Goal: Ask a question

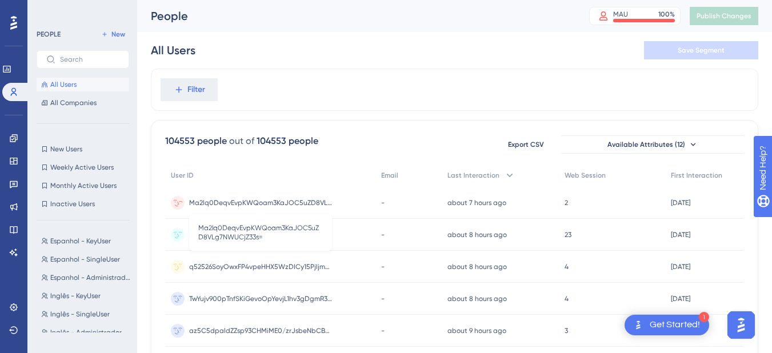
click at [234, 205] on span "Ma2lq0DeqvEvpKWQoam3KaJOC5uZD8VLg7NWUCjZ33s=" at bounding box center [260, 202] width 143 height 9
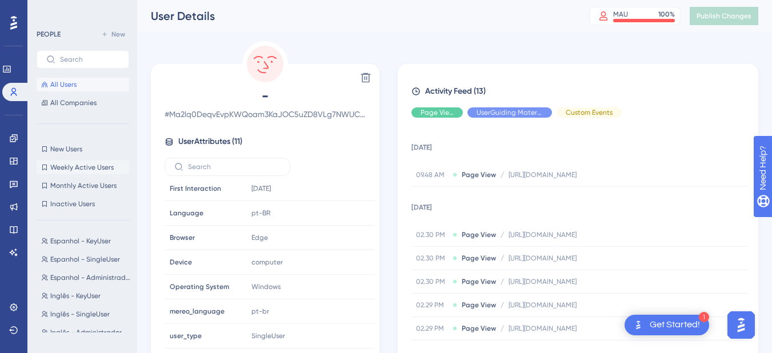
click at [99, 168] on span "Weekly Active Users" at bounding box center [81, 167] width 63 height 9
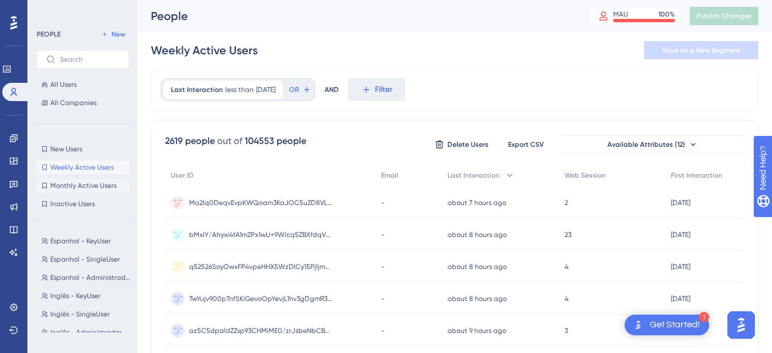
click at [106, 187] on span "Monthly Active Users" at bounding box center [83, 185] width 66 height 9
click at [98, 172] on button "Weekly Active Users Weekly Active Users" at bounding box center [83, 168] width 93 height 14
click at [98, 186] on span "Monthly Active Users" at bounding box center [83, 185] width 66 height 9
click at [88, 150] on button "New Users New Users" at bounding box center [83, 149] width 93 height 14
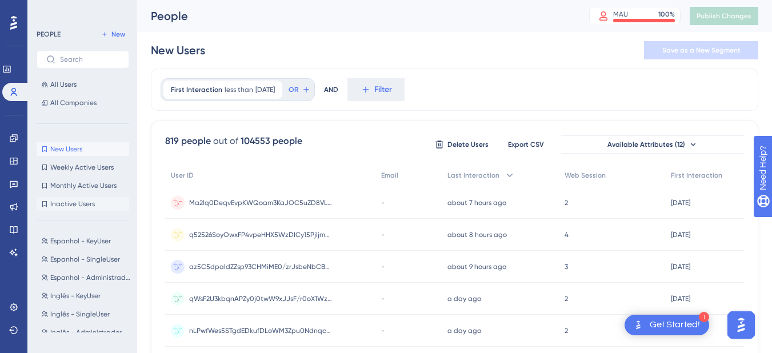
click at [102, 206] on button "Inactive Users Inactive Users" at bounding box center [83, 204] width 93 height 14
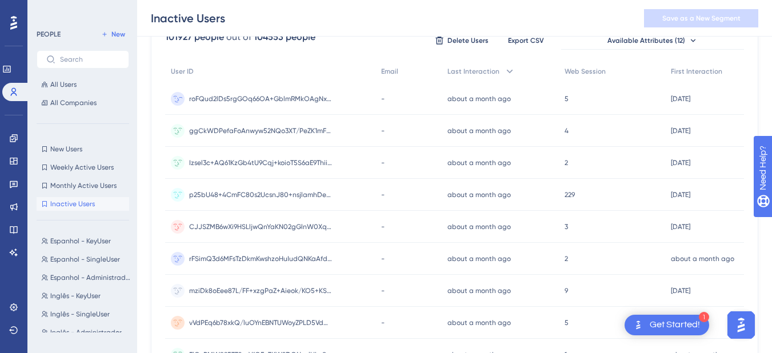
scroll to position [57, 0]
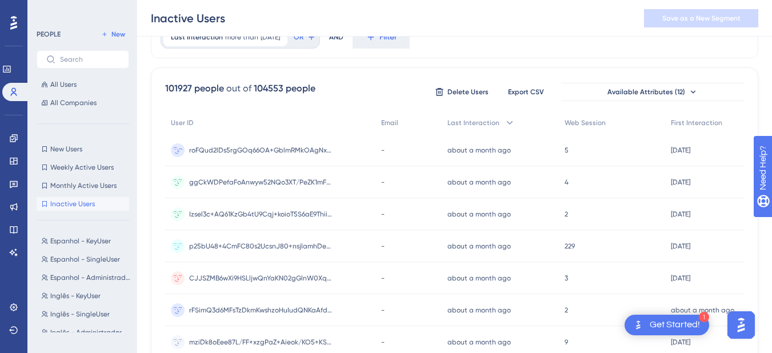
click at [296, 145] on div "roFQud2lDs5rgGOq66OA+GblmRMkOAgNxUe9ABT3ZZ0= roFQud2lDs5rgGOq66OA+GblmRMkOAgNxU…" at bounding box center [260, 150] width 143 height 32
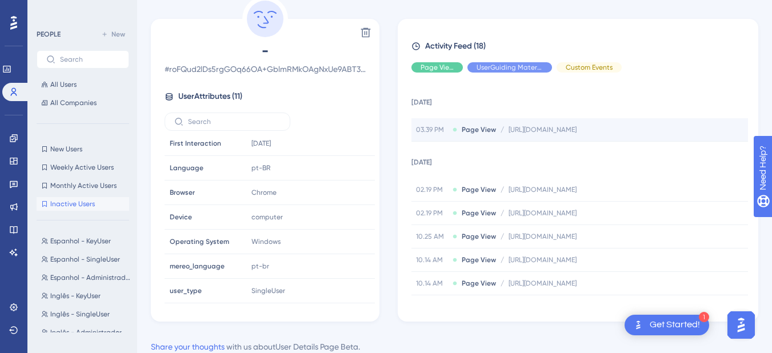
scroll to position [57, 0]
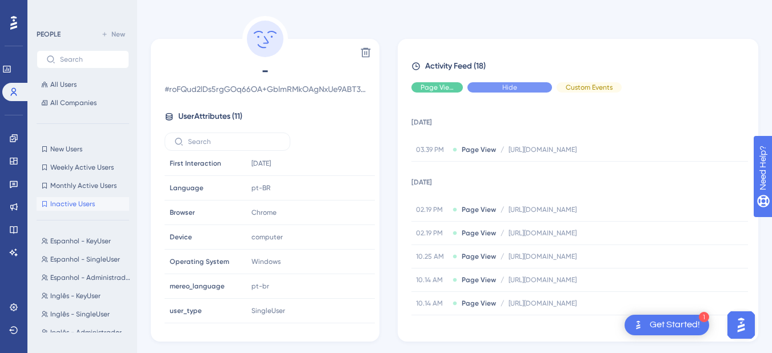
click at [507, 85] on span "Hide" at bounding box center [509, 87] width 15 height 9
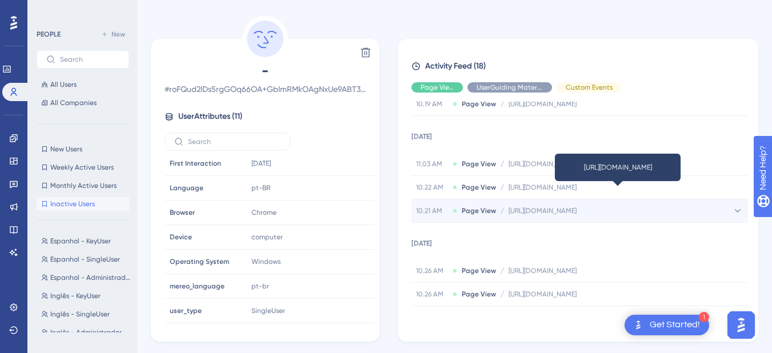
scroll to position [410, 0]
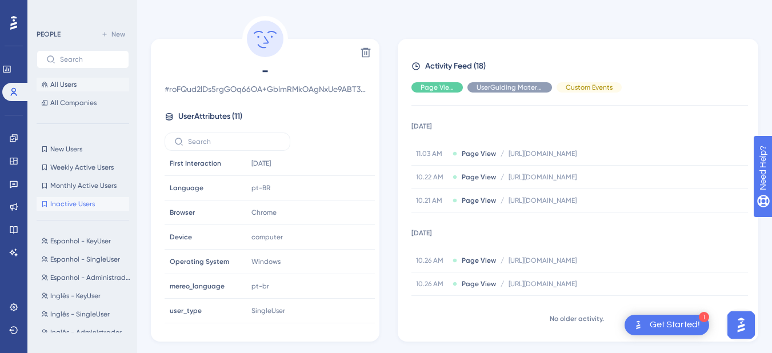
click at [97, 81] on button "All Users" at bounding box center [83, 85] width 93 height 14
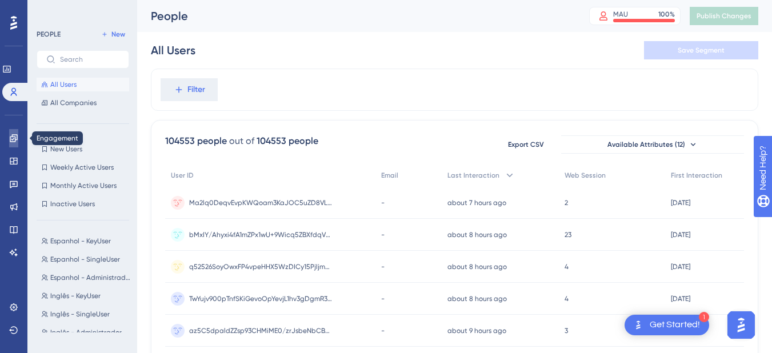
click at [14, 139] on icon at bounding box center [13, 138] width 9 height 9
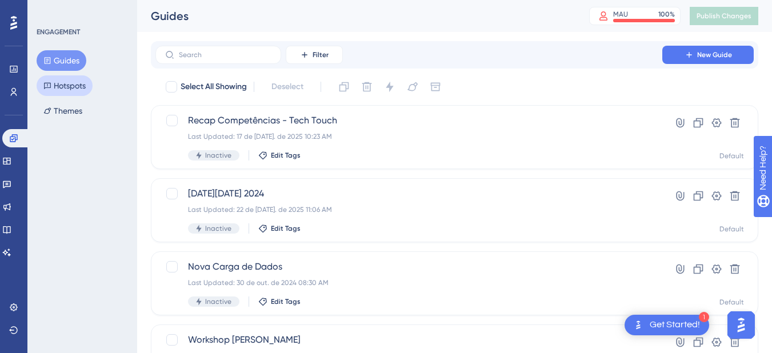
click at [89, 87] on button "Hotspots" at bounding box center [65, 85] width 56 height 21
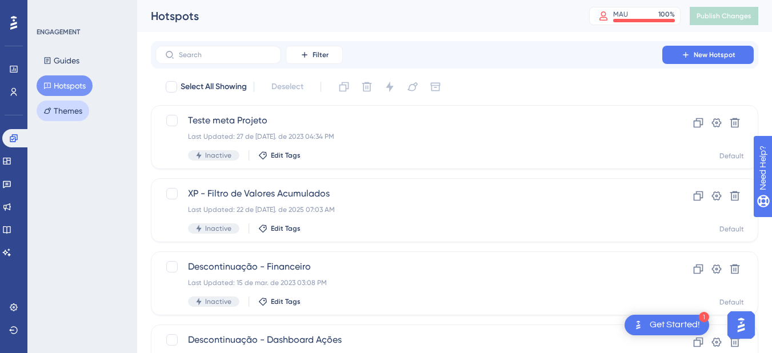
click at [76, 109] on button "Themes" at bounding box center [63, 111] width 53 height 21
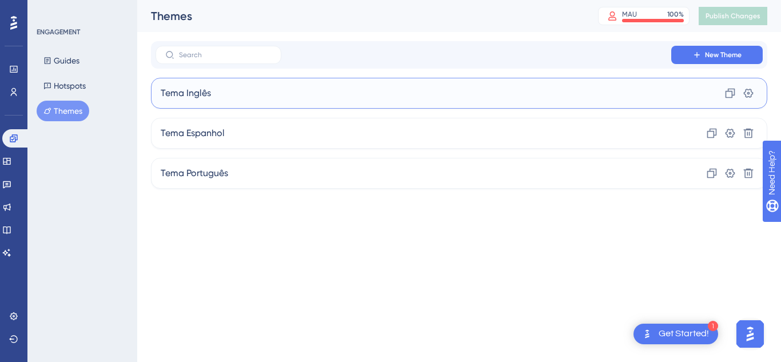
click at [209, 83] on div "Tema Inglês Clone Settings" at bounding box center [459, 93] width 616 height 31
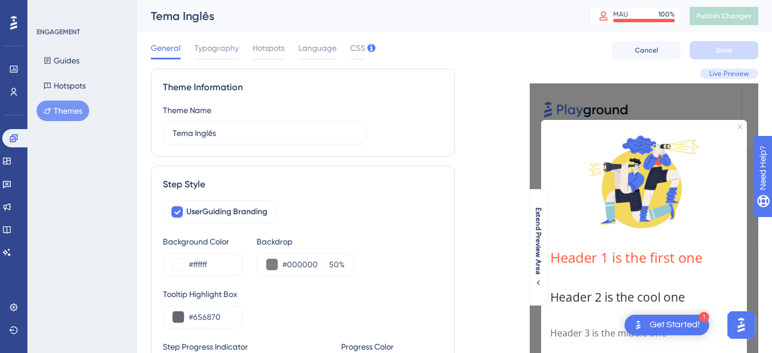
click at [69, 112] on button "Themes" at bounding box center [63, 111] width 53 height 21
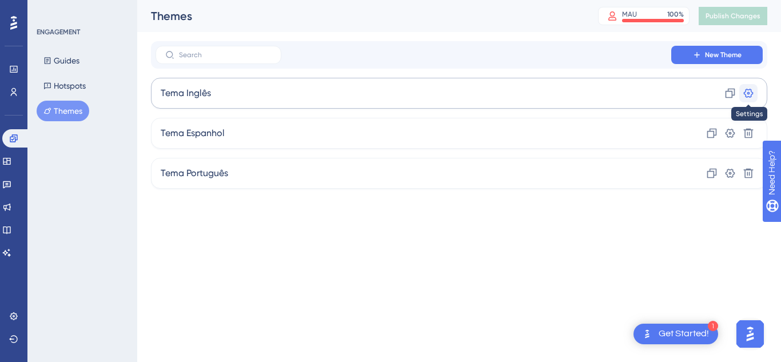
click at [748, 90] on icon at bounding box center [749, 93] width 10 height 9
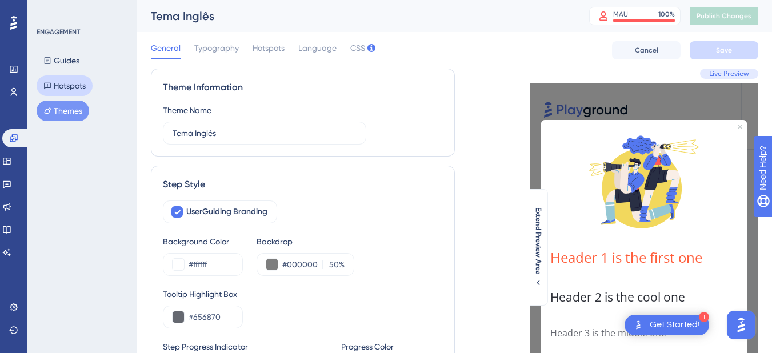
click at [63, 89] on button "Hotspots" at bounding box center [65, 85] width 56 height 21
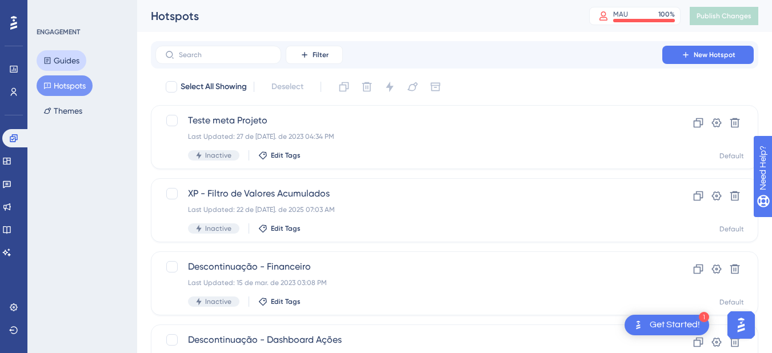
click at [61, 62] on button "Guides" at bounding box center [62, 60] width 50 height 21
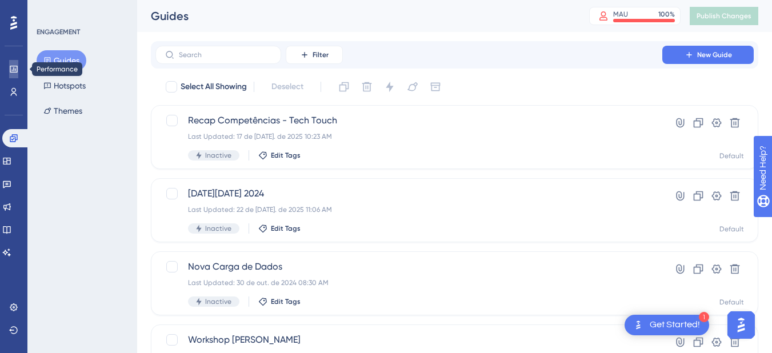
click at [14, 64] on link at bounding box center [13, 69] width 9 height 18
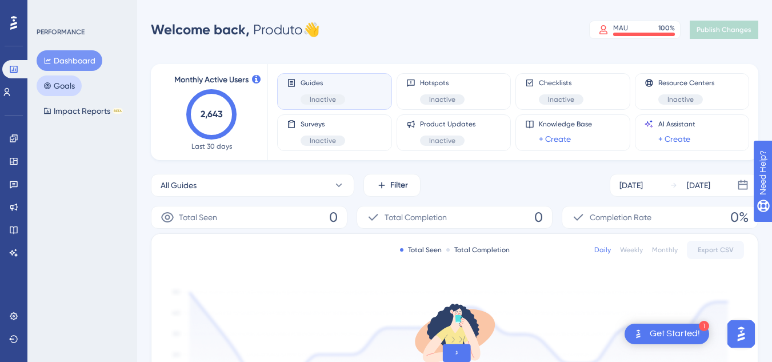
click at [76, 89] on button "Goals" at bounding box center [59, 85] width 45 height 21
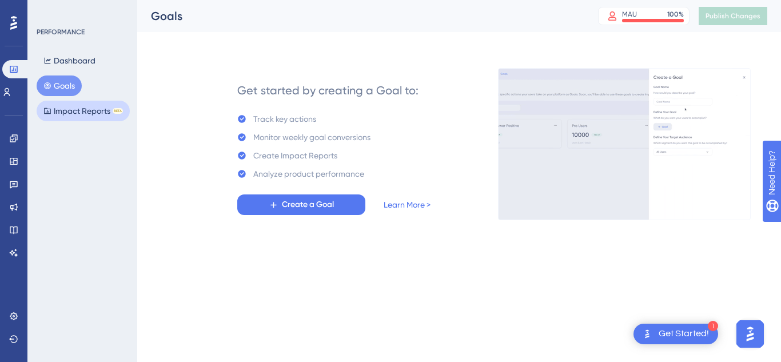
click at [75, 111] on button "Impact Reports BETA" at bounding box center [83, 111] width 93 height 21
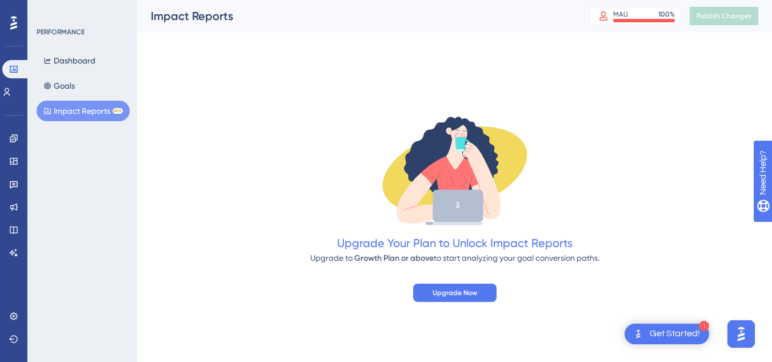
scroll to position [173, 0]
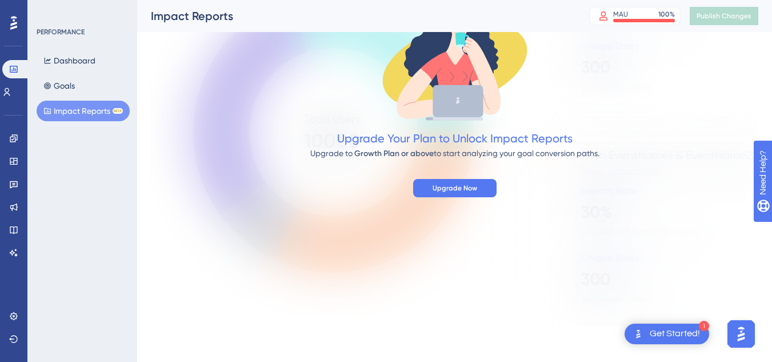
click at [685, 334] on div "Get Started!" at bounding box center [675, 334] width 50 height 13
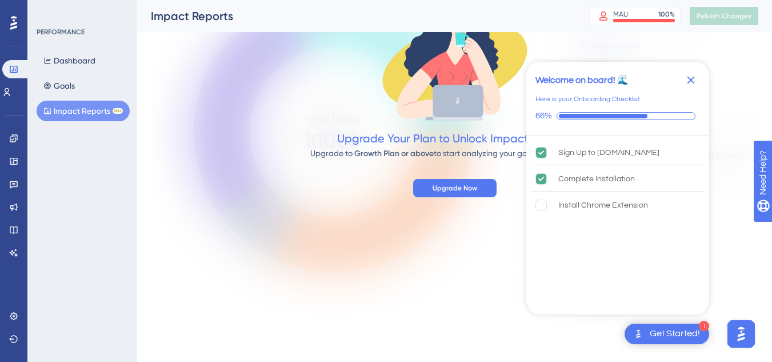
click at [697, 82] on icon "Close Checklist" at bounding box center [691, 80] width 14 height 14
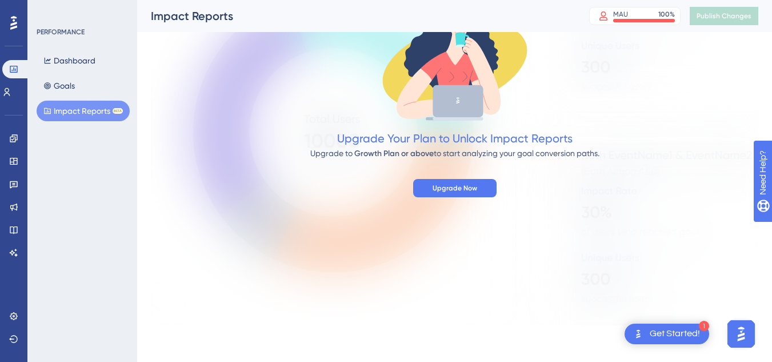
click at [739, 338] on img "Open AI Assistant Launcher" at bounding box center [741, 334] width 21 height 21
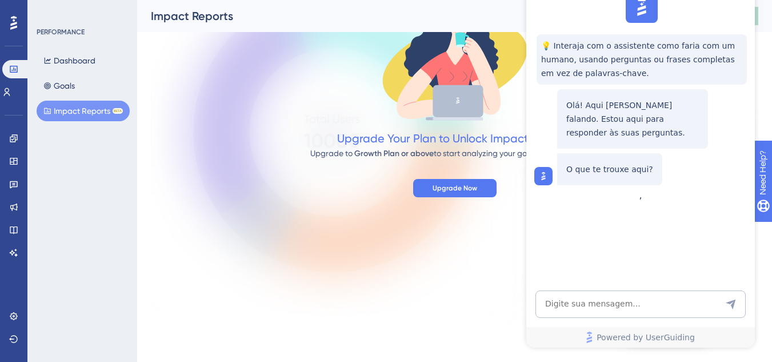
scroll to position [0, 0]
click at [638, 305] on textarea "AI Assistant Text Input" at bounding box center [641, 303] width 210 height 27
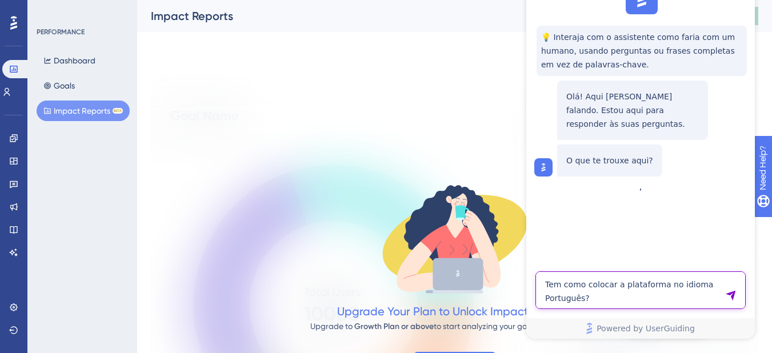
type textarea "Tem como colocar a plataforma no idioma Português?"
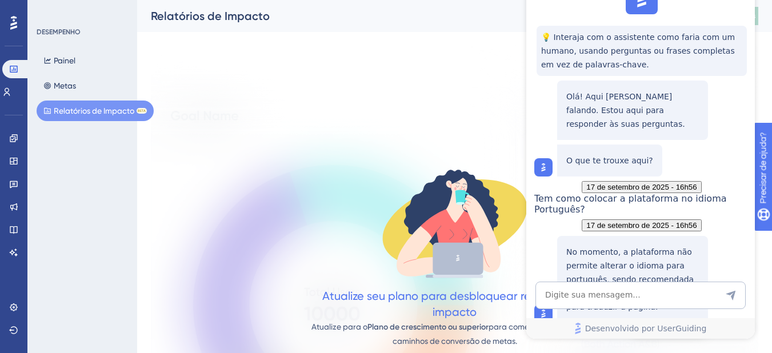
click at [420, 123] on div "Atualize seu plano para desbloquear relatórios de impacto Atualize para o Plano…" at bounding box center [455, 269] width 608 height 457
click at [81, 84] on button "Metas" at bounding box center [60, 85] width 46 height 21
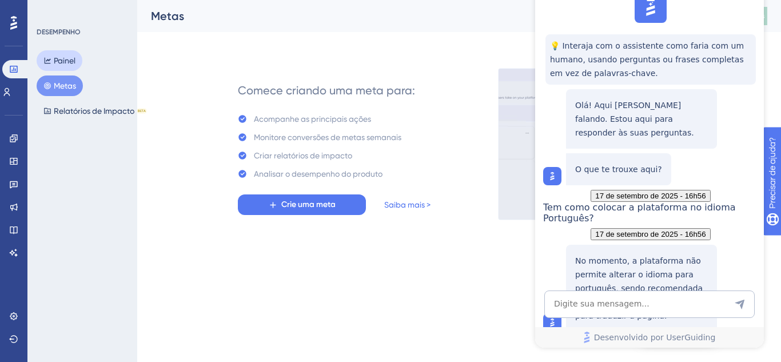
click at [64, 57] on font "Painel" at bounding box center [65, 60] width 22 height 9
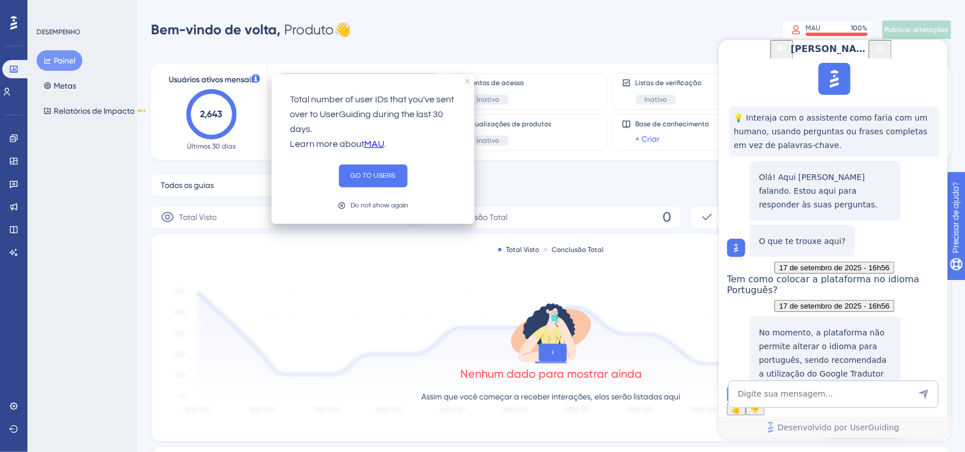
scroll to position [127, 0]
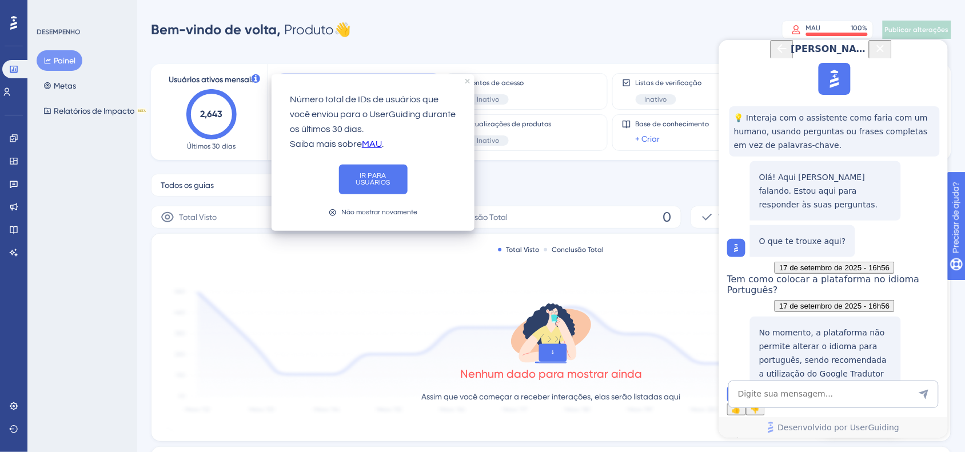
click at [772, 55] on icon "Botão Fechar" at bounding box center [880, 48] width 14 height 14
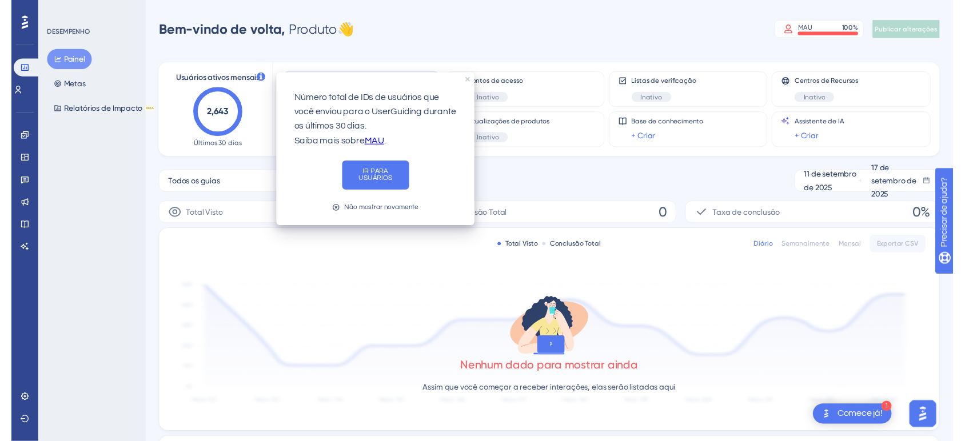
scroll to position [0, 0]
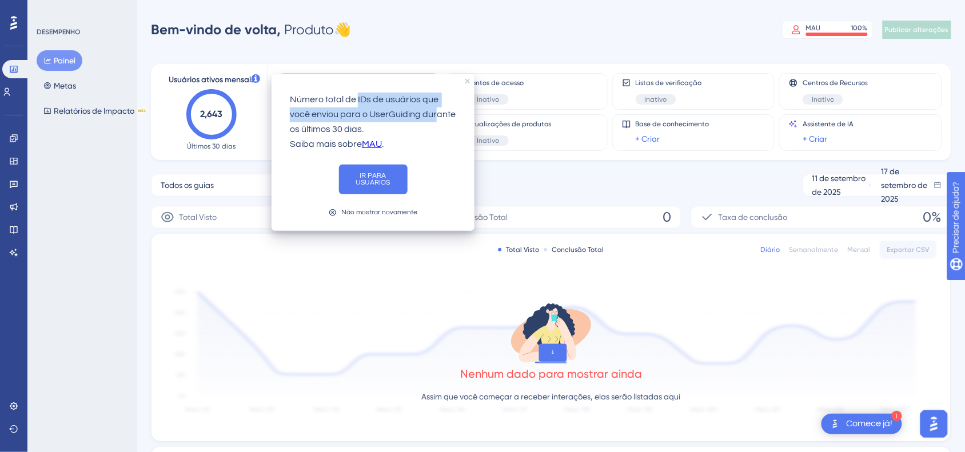
drag, startPoint x: 358, startPoint y: 98, endPoint x: 435, endPoint y: 110, distance: 78.2
click at [435, 110] on font "Número total de IDs de usuários que você enviou para o UserGuiding durante os ú…" at bounding box center [373, 114] width 167 height 39
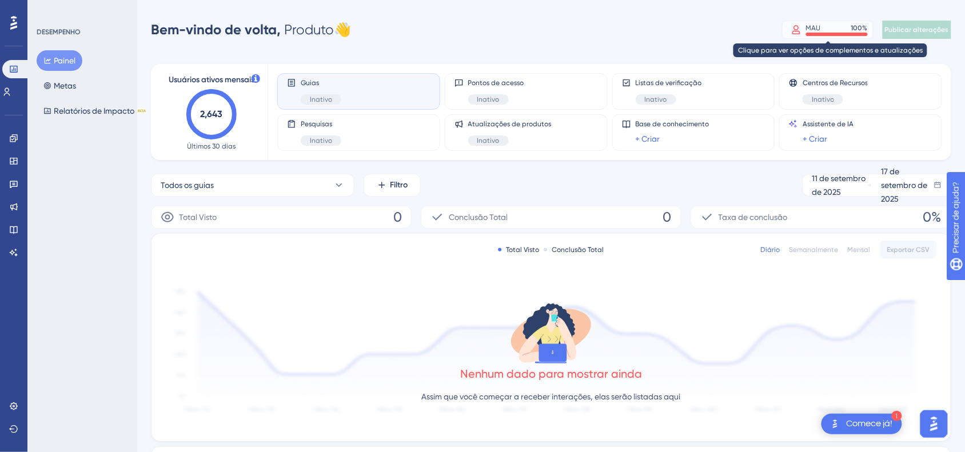
click at [772, 27] on div "MAU 100 %" at bounding box center [837, 27] width 62 height 9
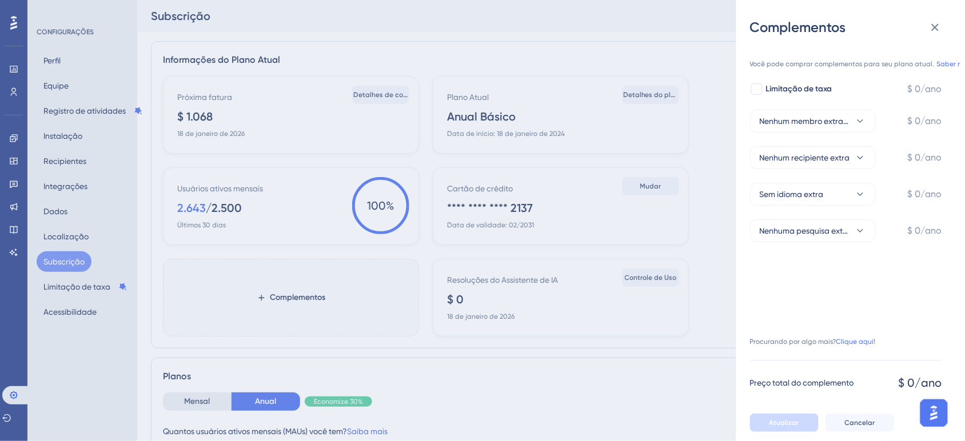
click at [504, 58] on div "Complementos Você pode comprar complementos para seu plano atual. Saber mais. L…" at bounding box center [482, 220] width 965 height 441
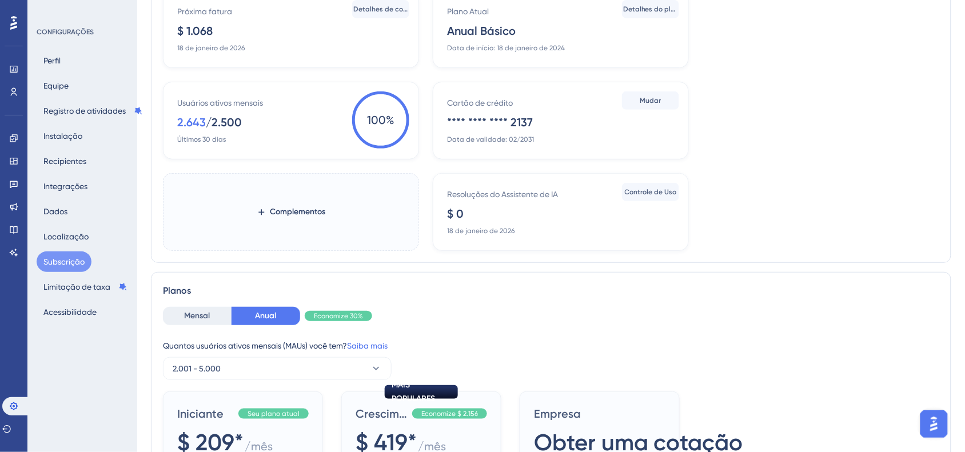
scroll to position [214, 0]
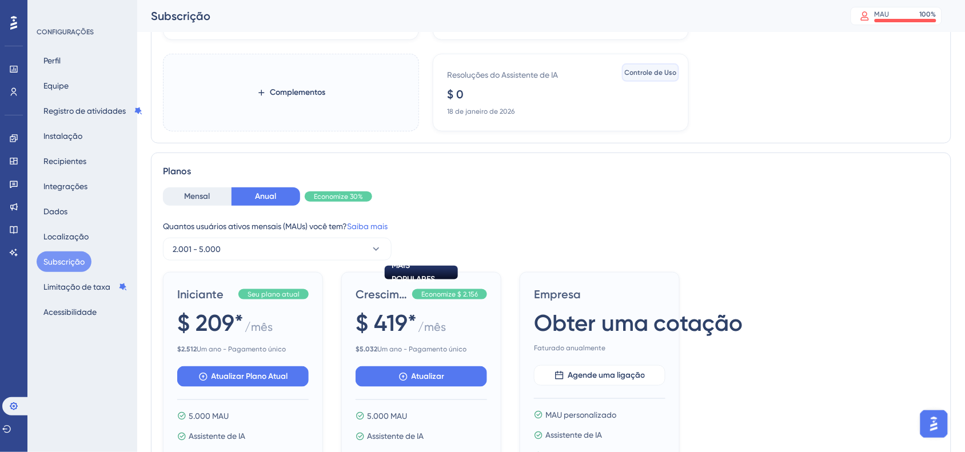
click at [661, 73] on font "Controle de Uso" at bounding box center [651, 73] width 52 height 8
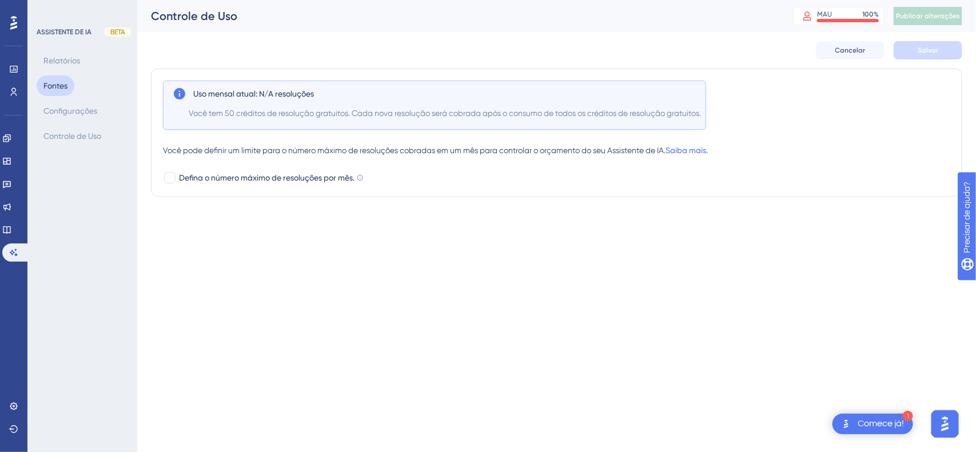
click at [59, 85] on font "Fontes" at bounding box center [55, 85] width 24 height 9
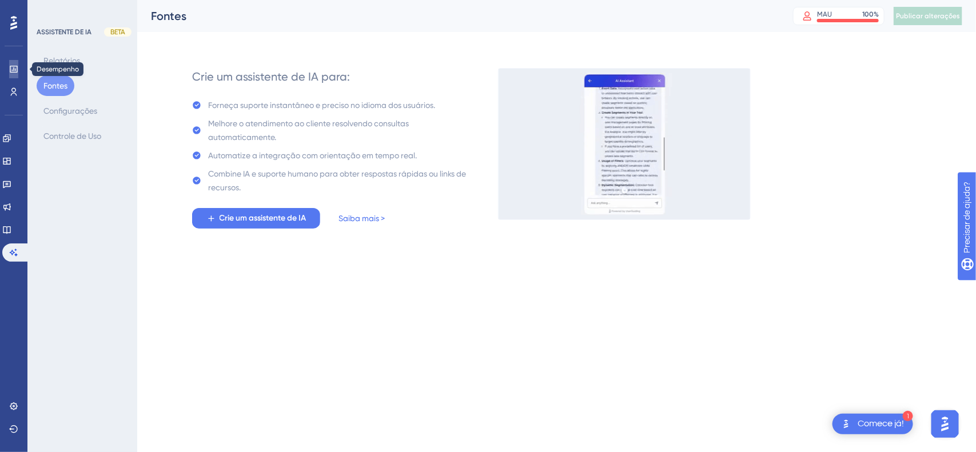
click at [13, 71] on icon at bounding box center [13, 69] width 9 height 9
